Goal: Complete application form

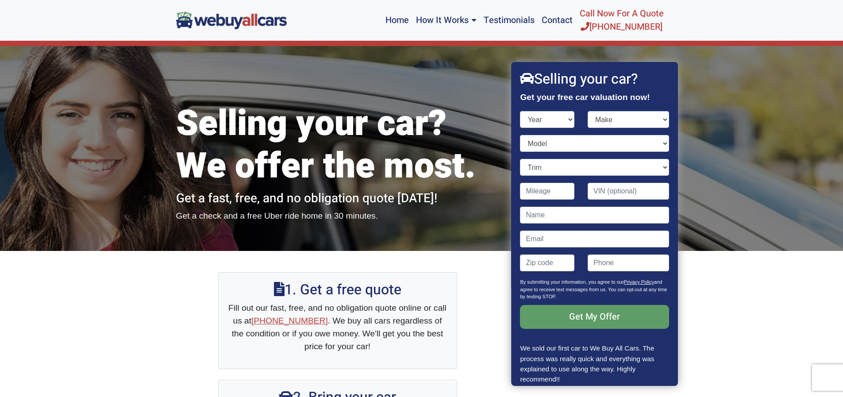
select select "2008"
select select "Mercedes-Benz"
select select "E-Class"
select select "E63 AMG 4dr Sedan (6.2L 8cyl)"
click at [552, 186] on input "Contact form" at bounding box center [547, 191] width 54 height 17
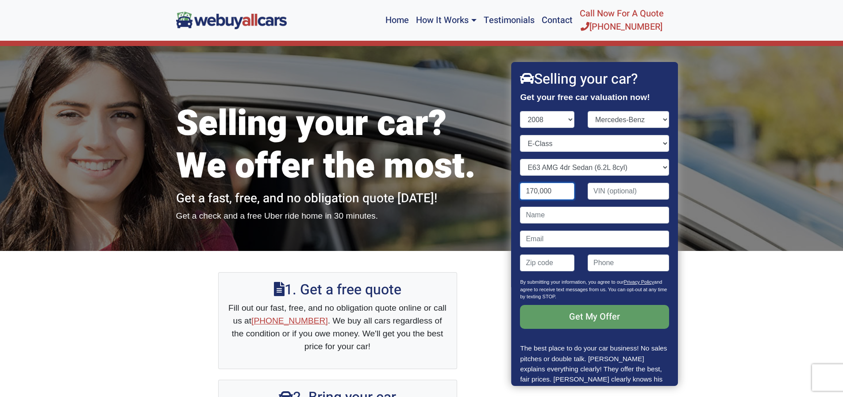
type input "170,000"
click at [558, 218] on input "Contact form" at bounding box center [594, 215] width 149 height 17
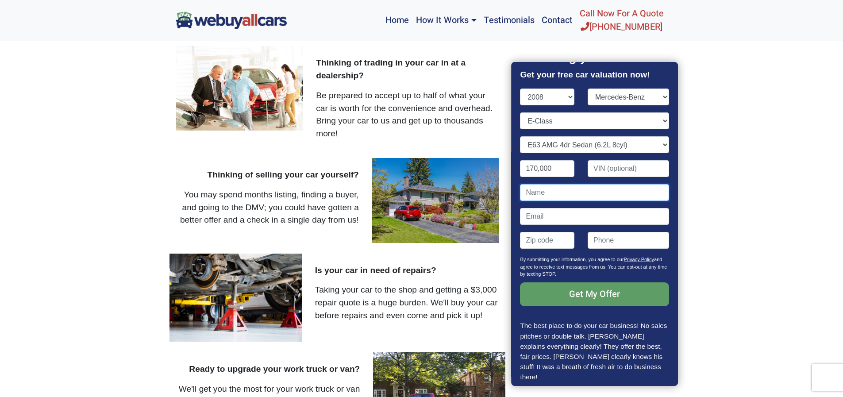
scroll to position [33, 0]
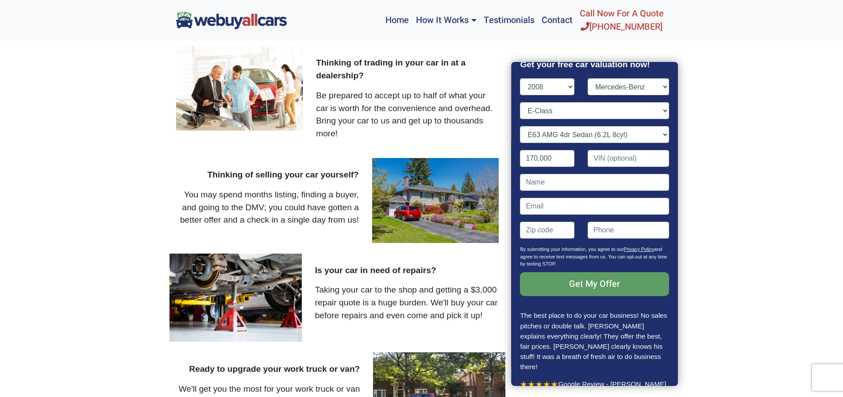
click at [275, 280] on img at bounding box center [235, 298] width 132 height 88
click at [549, 184] on input "Contact form" at bounding box center [594, 182] width 149 height 17
type input "[PERSON_NAME]"
